Goal: Go to known website: Access a specific website the user already knows

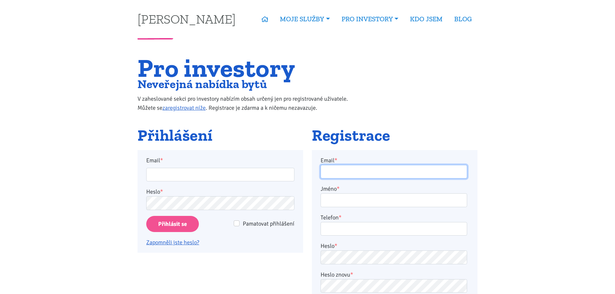
type input "[PERSON_NAME][EMAIL_ADDRESS][DOMAIN_NAME]"
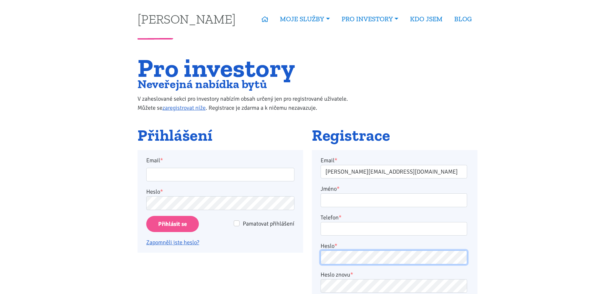
type input "[PERSON_NAME][EMAIL_ADDRESS][DOMAIN_NAME]"
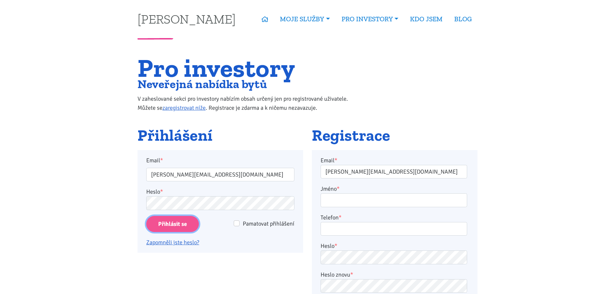
click at [173, 226] on input "Přihlásit se" at bounding box center [172, 224] width 53 height 16
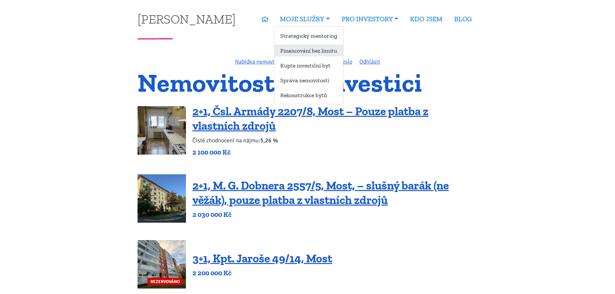
click at [314, 49] on link "Financování bez limitu" at bounding box center [309, 51] width 69 height 12
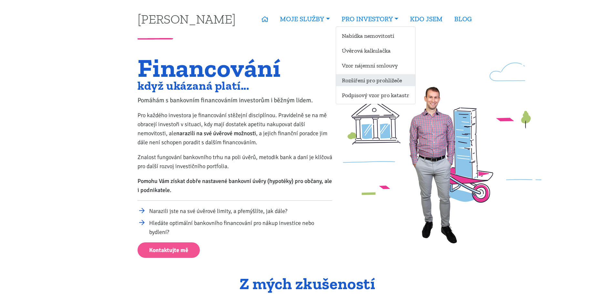
click at [372, 78] on link "Rozšíření pro prohlížeče" at bounding box center [375, 80] width 79 height 12
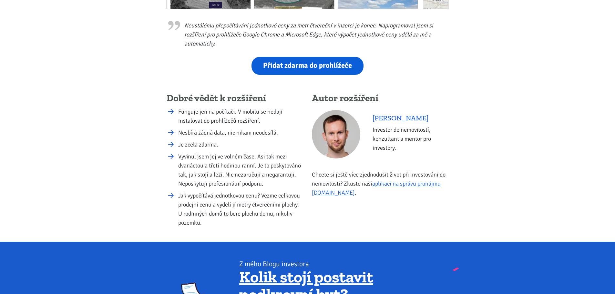
scroll to position [291, 0]
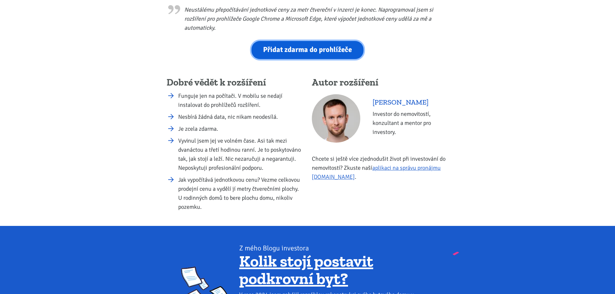
click at [301, 47] on link "Přidat zdarma do prohlížeče" at bounding box center [308, 50] width 112 height 18
